Goal: Task Accomplishment & Management: Manage account settings

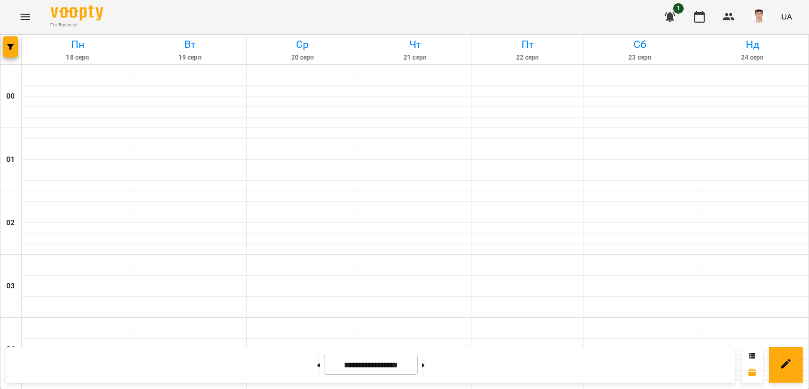
scroll to position [790, 0]
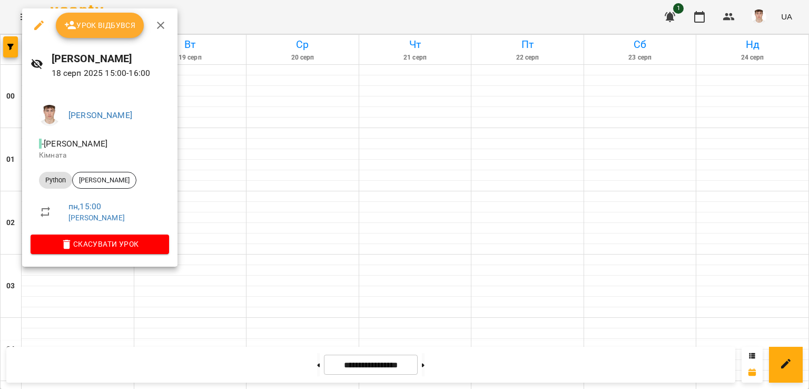
click at [101, 21] on span "Урок відбувся" at bounding box center [100, 25] width 72 height 13
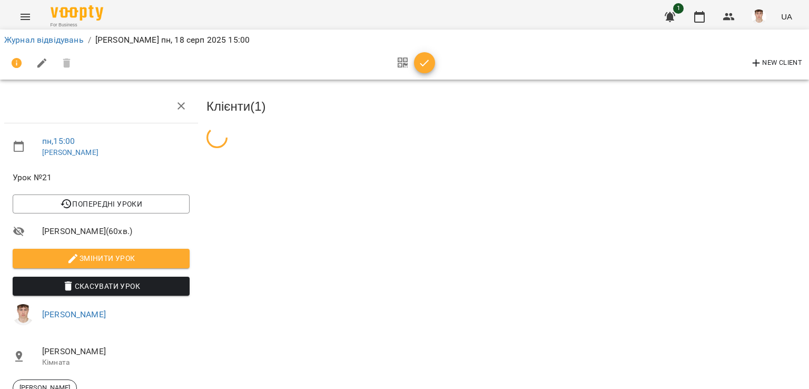
scroll to position [86, 0]
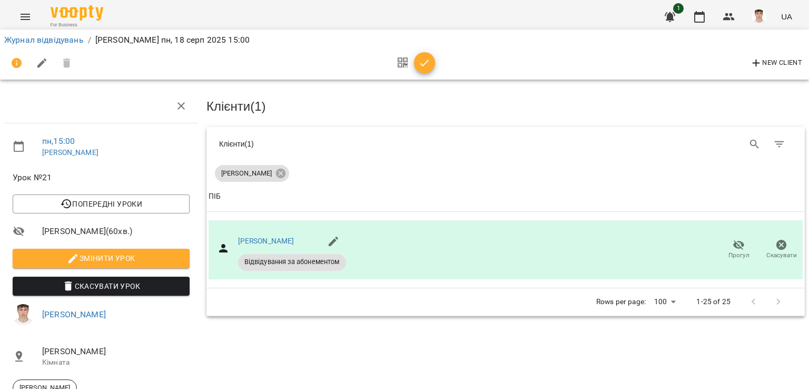
click at [136, 252] on span "Змінити урок" at bounding box center [101, 258] width 160 height 13
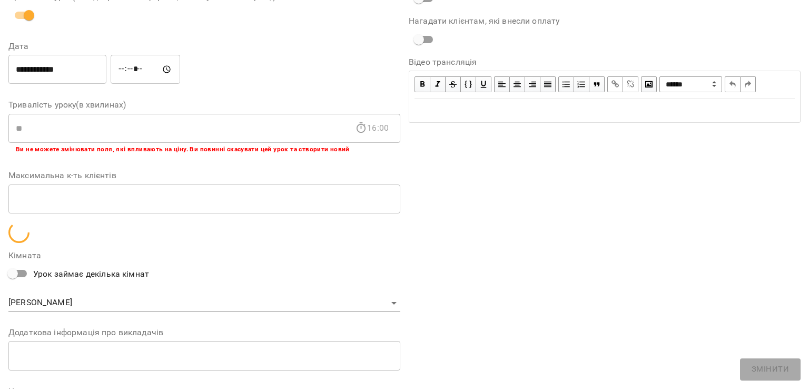
scroll to position [216, 0]
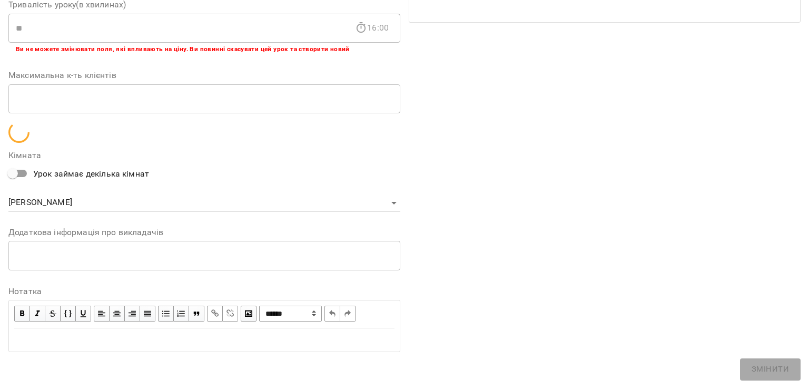
click at [158, 251] on body "For Business 1 UA Журнал відвідувань / [PERSON_NAME][DATE] 15:00 New Client пн …" at bounding box center [404, 231] width 809 height 463
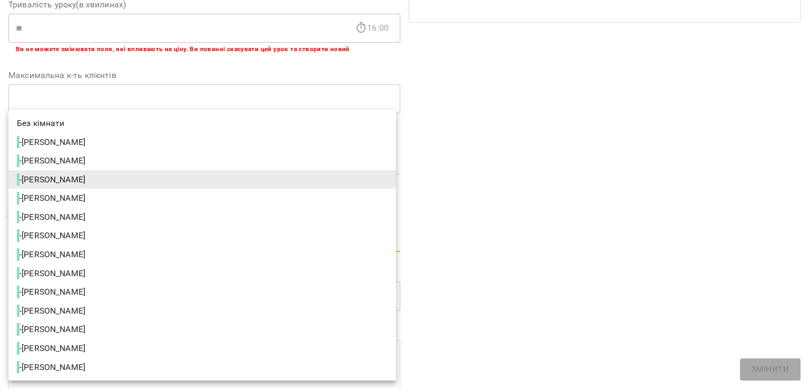
click at [531, 246] on div at bounding box center [404, 194] width 809 height 389
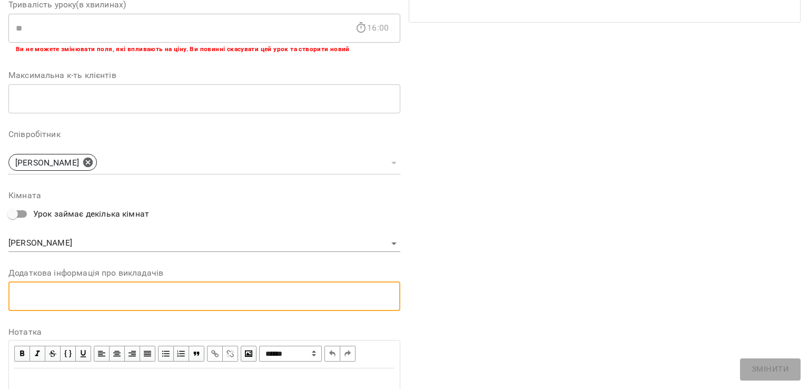
click at [165, 296] on textarea at bounding box center [204, 296] width 377 height 10
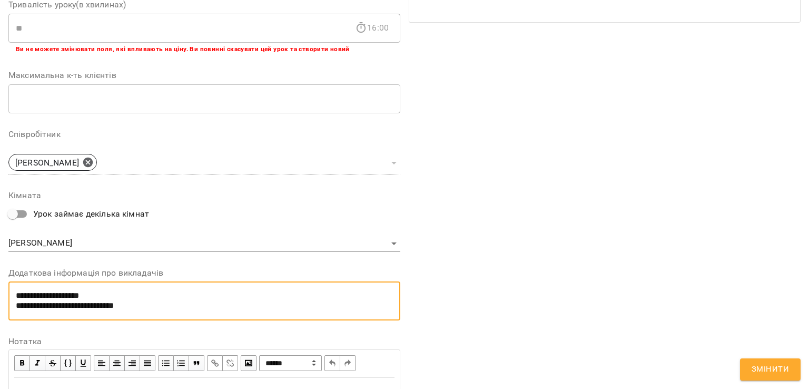
type textarea "**********"
click at [785, 366] on span "Змінити" at bounding box center [769, 369] width 37 height 14
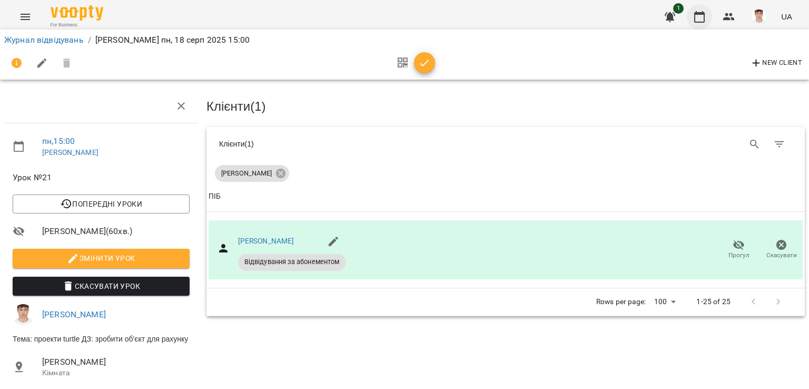
click at [699, 9] on button "button" at bounding box center [699, 16] width 25 height 25
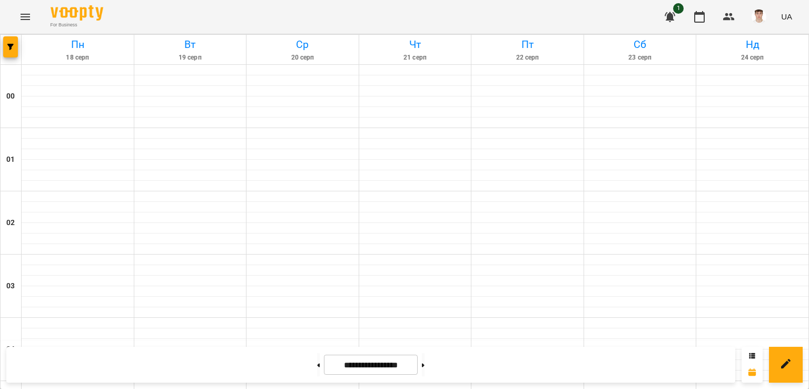
scroll to position [737, 0]
